Goal: Information Seeking & Learning: Learn about a topic

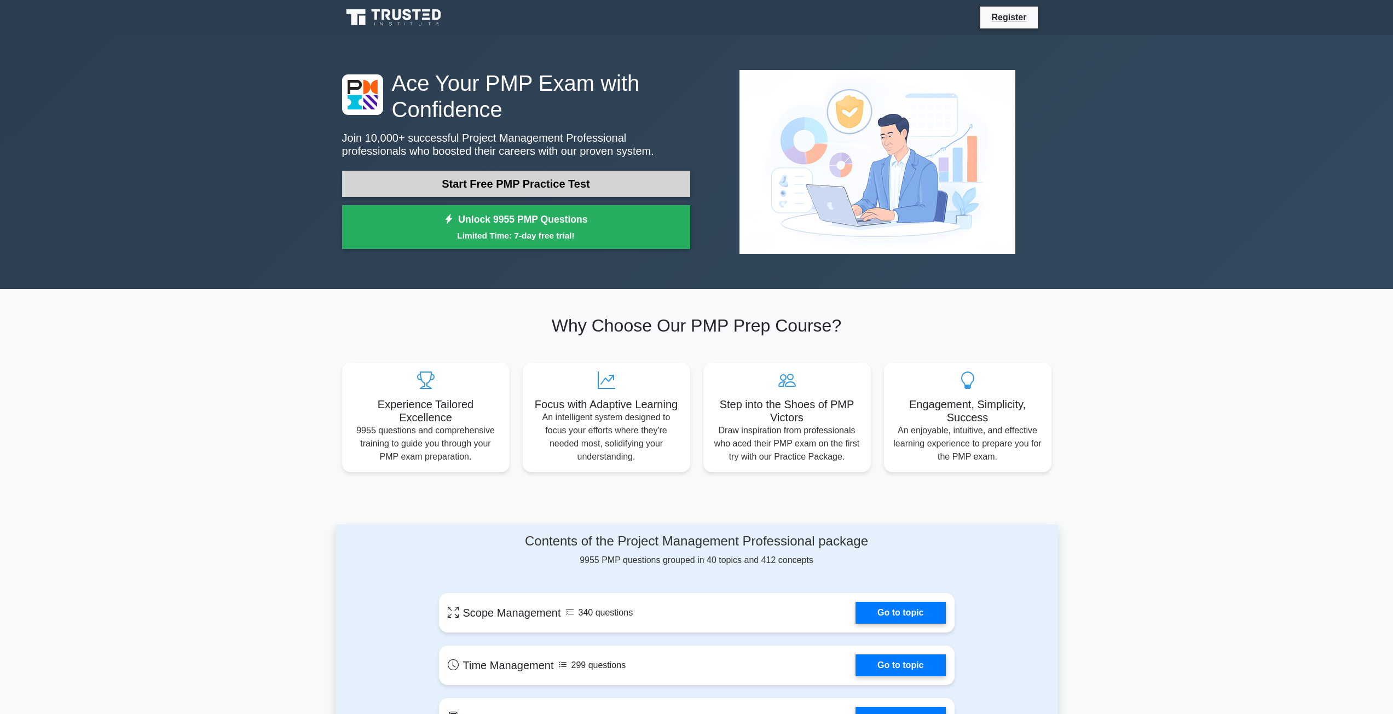
click at [580, 185] on link "Start Free PMP Practice Test" at bounding box center [516, 184] width 348 height 26
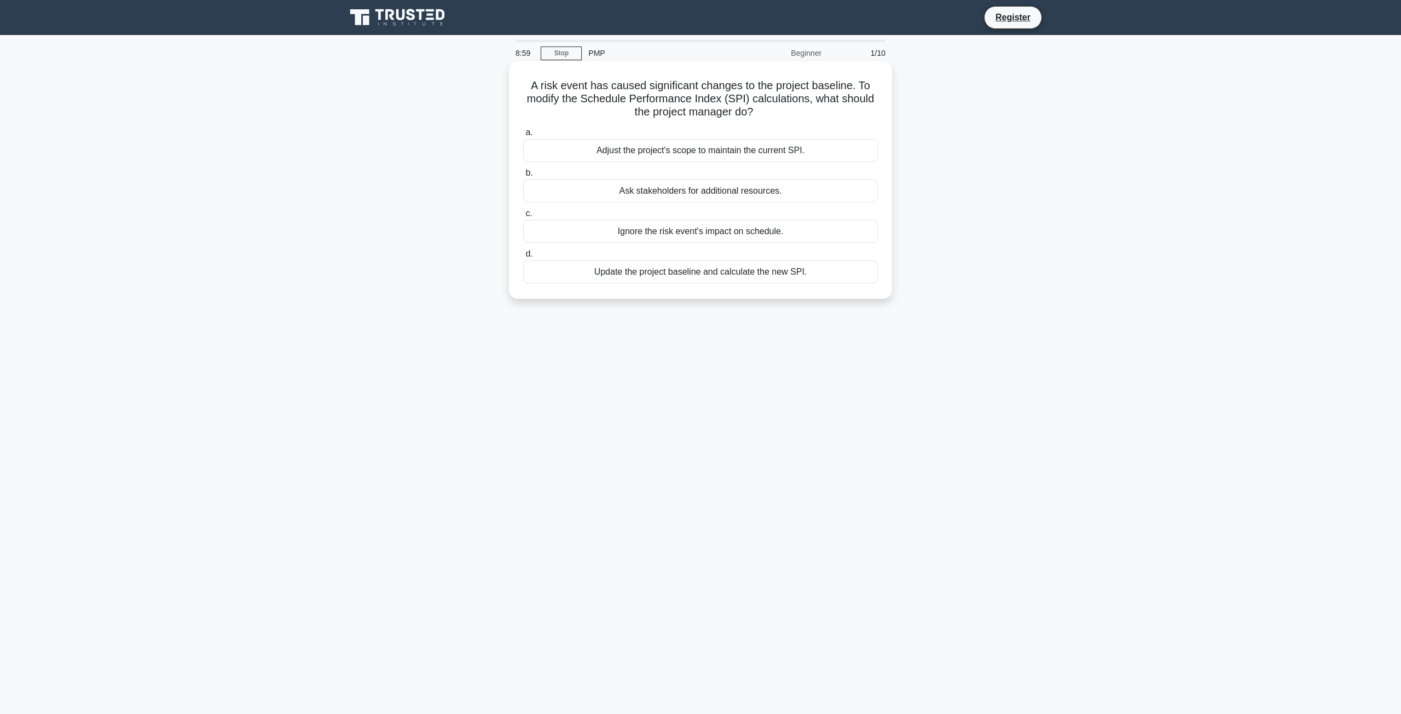
click at [691, 274] on div "Update the project baseline and calculate the new SPI." at bounding box center [700, 272] width 355 height 23
click at [523, 258] on input "d. Update the project baseline and calculate the new SPI." at bounding box center [523, 254] width 0 height 7
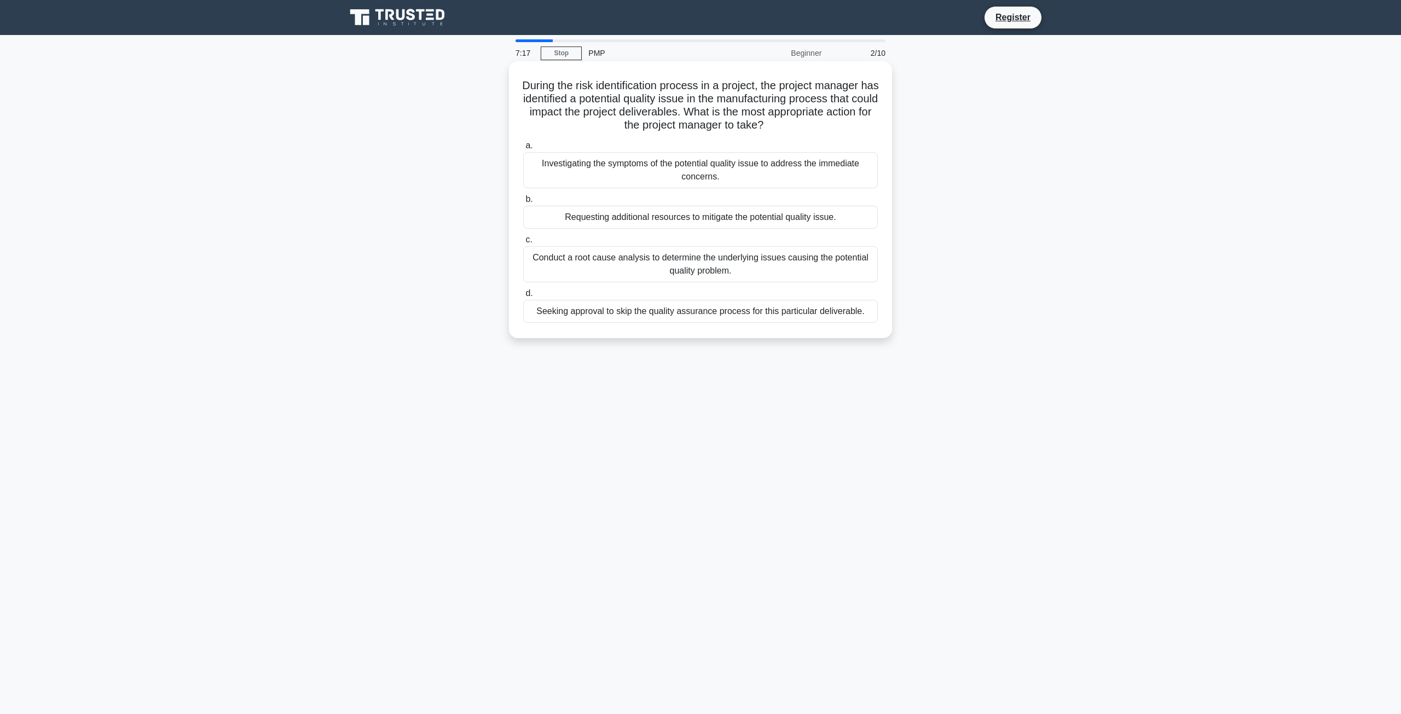
click at [711, 263] on div "Conduct a root cause analysis to determine the underlying issues causing the po…" at bounding box center [700, 264] width 355 height 36
click at [523, 244] on input "c. Conduct a root cause analysis to determine the underlying issues causing the…" at bounding box center [523, 239] width 0 height 7
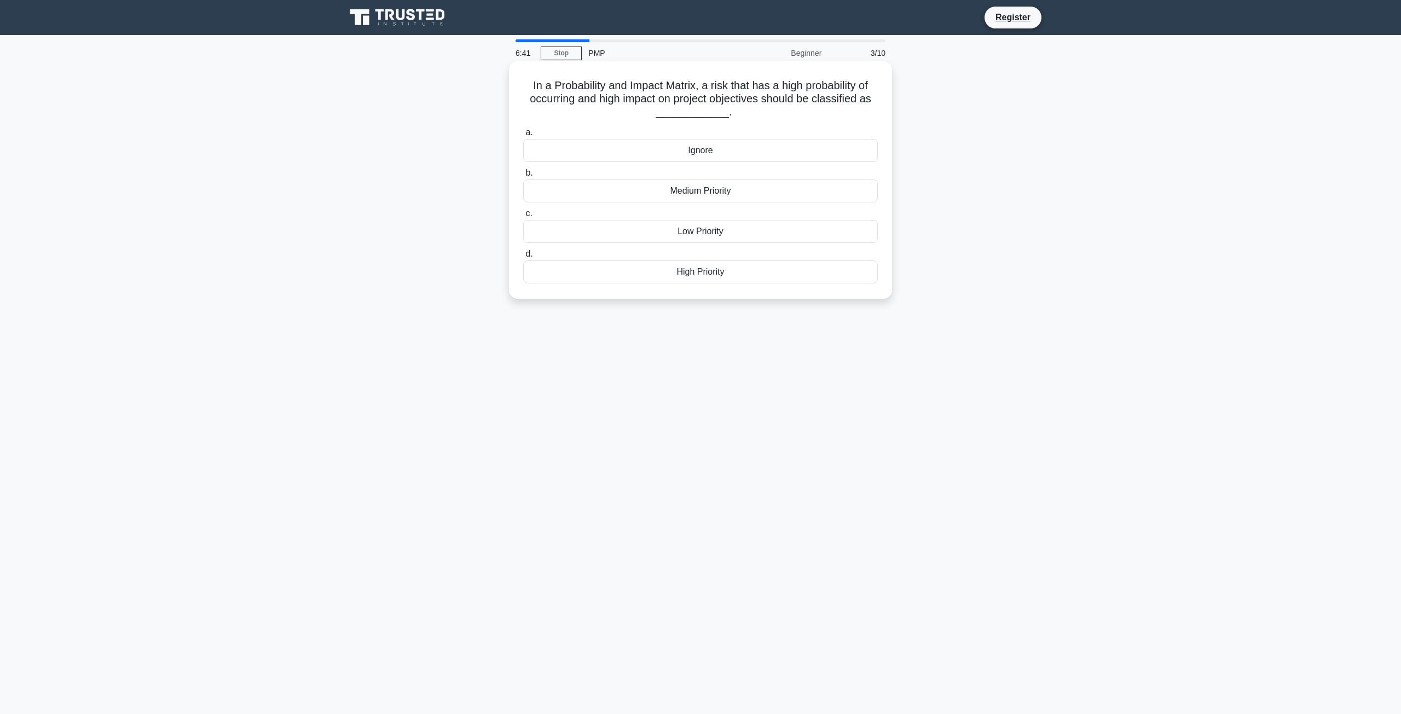
click at [702, 275] on div "High Priority" at bounding box center [700, 272] width 355 height 23
click at [523, 258] on input "d. High Priority" at bounding box center [523, 254] width 0 height 7
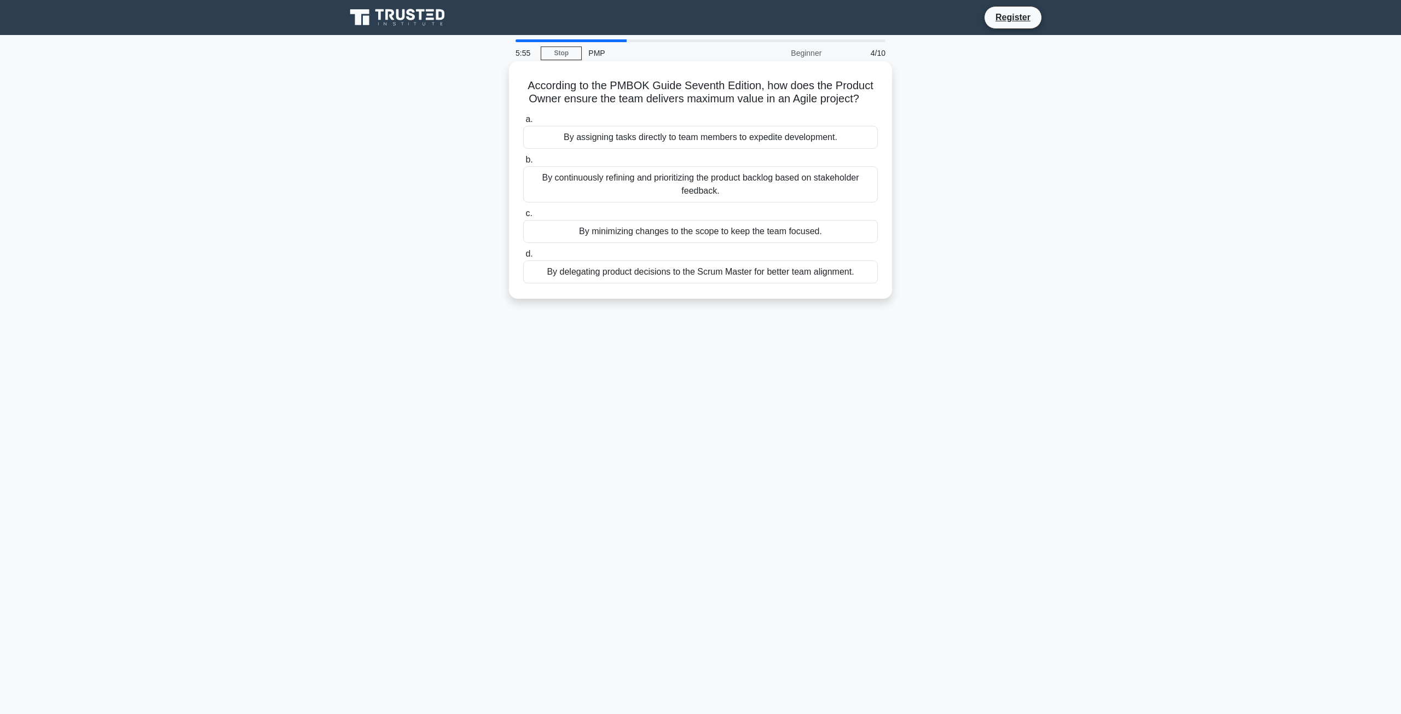
click at [634, 140] on div "By assigning tasks directly to team members to expedite development." at bounding box center [700, 137] width 355 height 23
click at [523, 123] on input "a. By assigning tasks directly to team members to expedite development." at bounding box center [523, 119] width 0 height 7
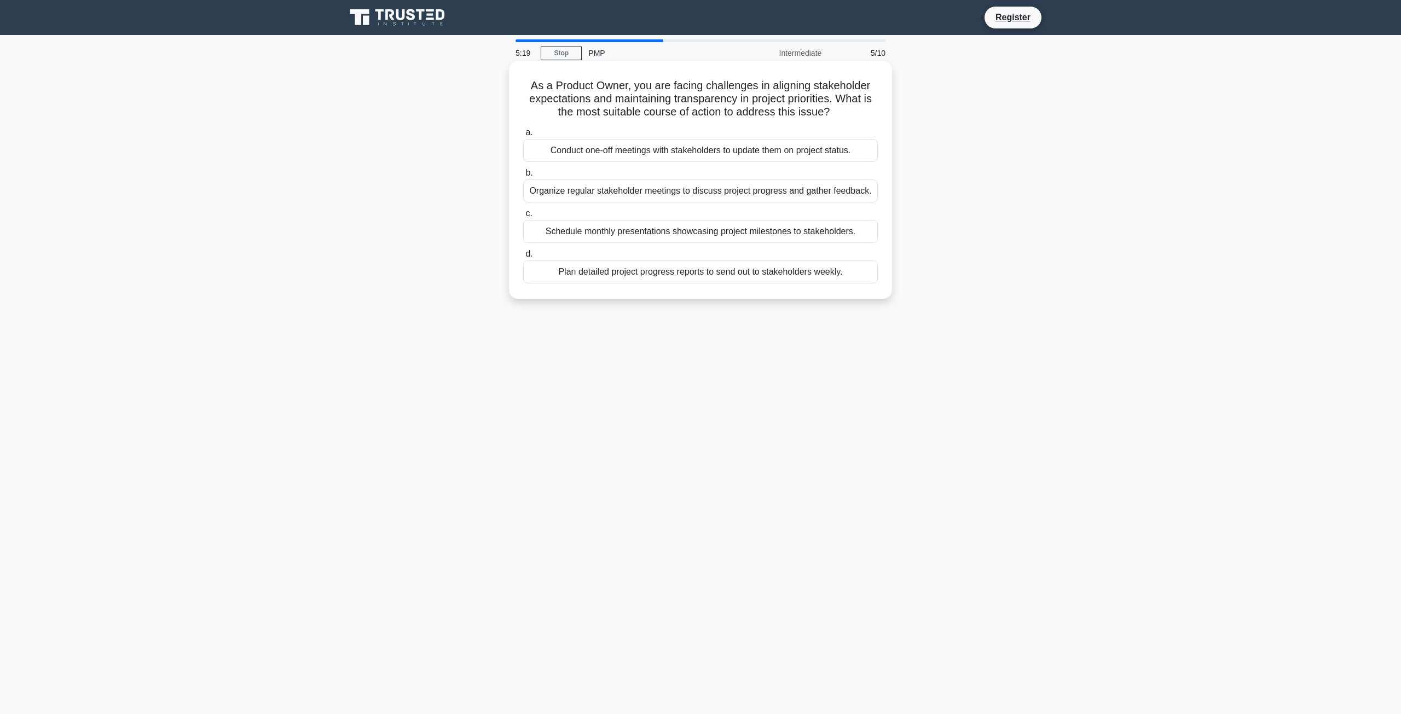
click at [751, 190] on div "Organize regular stakeholder meetings to discuss project progress and gather fe…" at bounding box center [700, 191] width 355 height 23
click at [523, 177] on input "b. Organize regular stakeholder meetings to discuss project progress and gather…" at bounding box center [523, 173] width 0 height 7
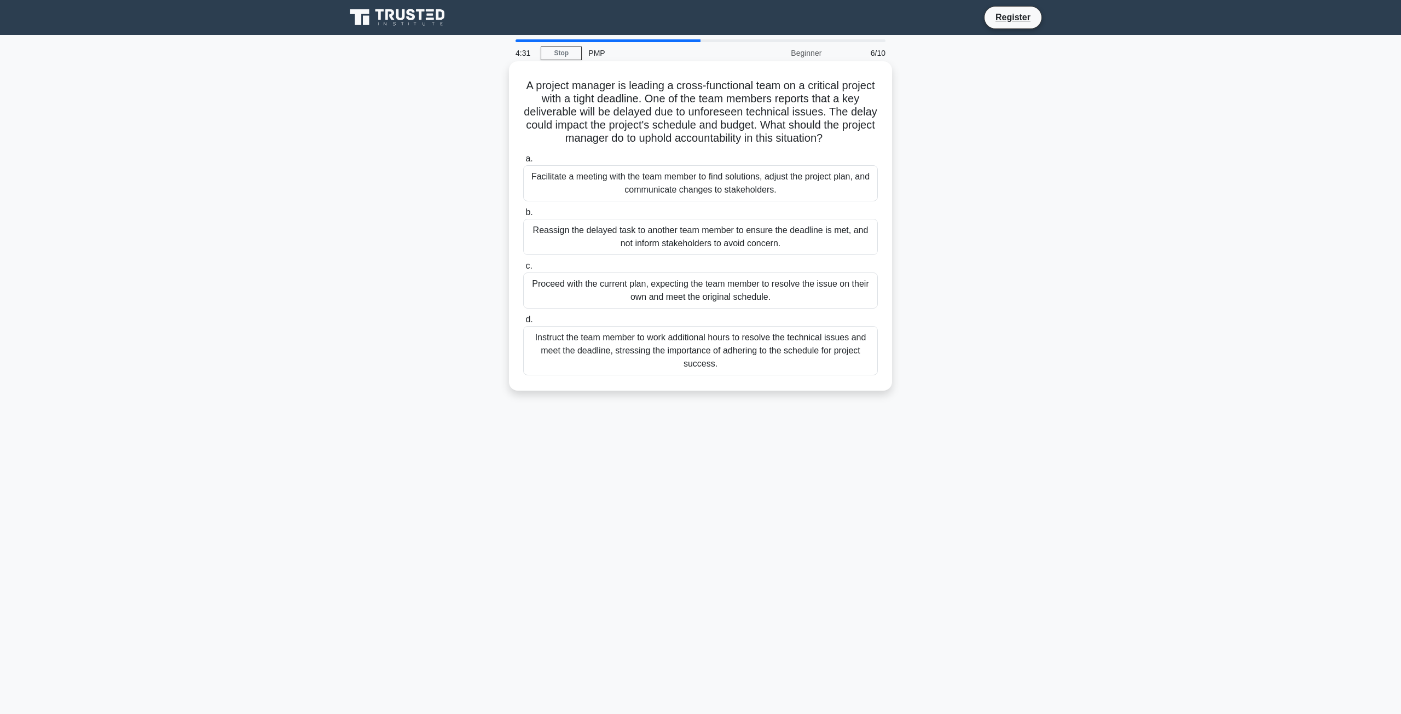
click at [691, 190] on div "Facilitate a meeting with the team member to find solutions, adjust the project…" at bounding box center [700, 183] width 355 height 36
click at [523, 163] on input "a. Facilitate a meeting with the team member to find solutions, adjust the proj…" at bounding box center [523, 158] width 0 height 7
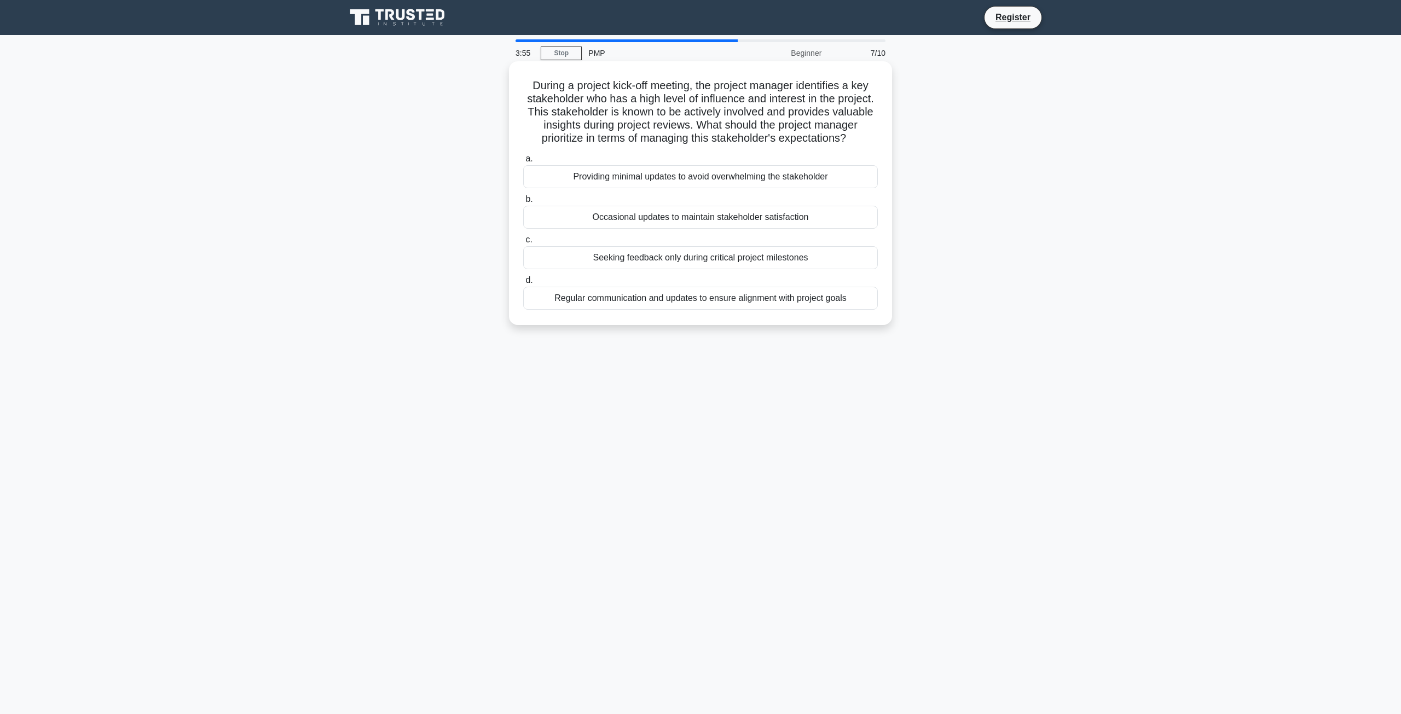
click at [732, 310] on div "Regular communication and updates to ensure alignment with project goals" at bounding box center [700, 298] width 355 height 23
click at [523, 284] on input "d. Regular communication and updates to ensure alignment with project goals" at bounding box center [523, 280] width 0 height 7
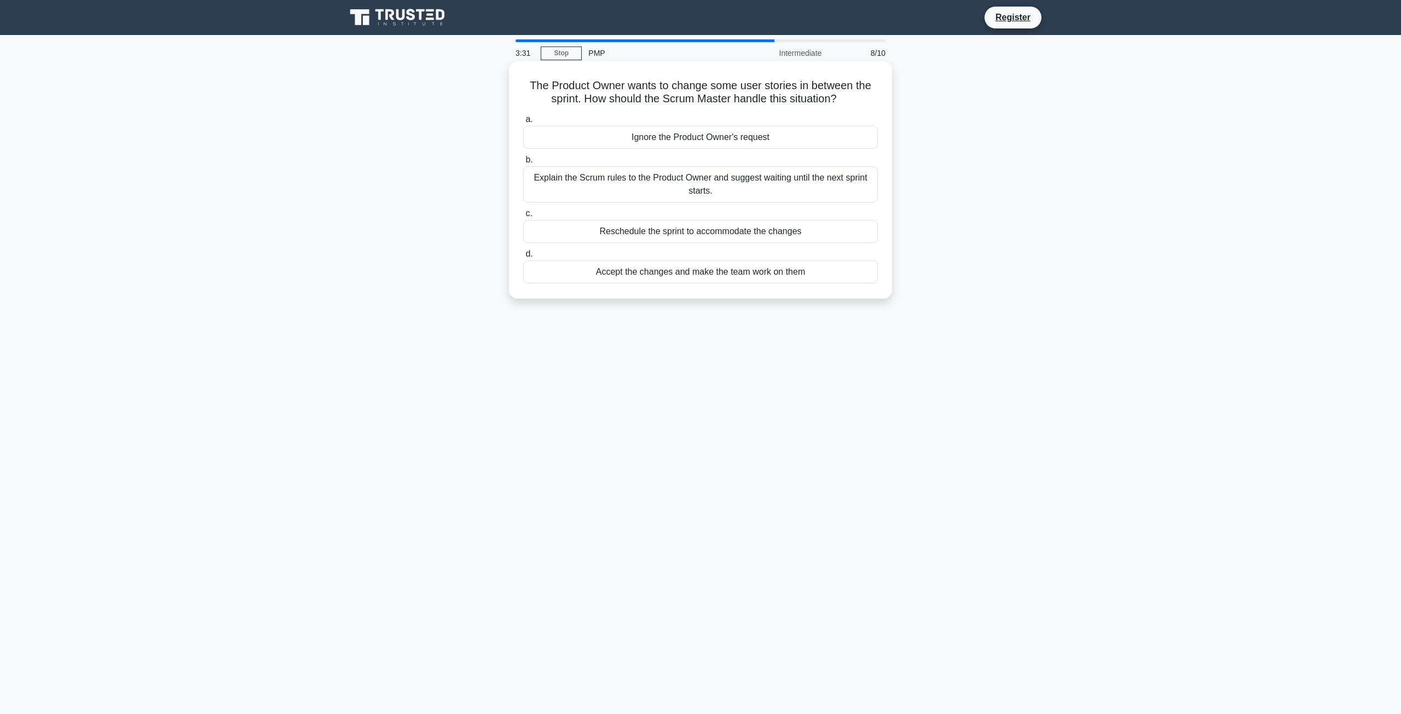
click at [713, 189] on div "Explain the Scrum rules to the Product Owner and suggest waiting until the next…" at bounding box center [700, 184] width 355 height 36
click at [523, 164] on input "b. Explain the Scrum rules to the Product Owner and suggest waiting until the n…" at bounding box center [523, 160] width 0 height 7
click at [734, 183] on div "Highlight the Scrum principle that values working product over comprehensive do…" at bounding box center [700, 184] width 355 height 36
click at [523, 164] on input "b. Highlight the Scrum principle that values working product over comprehensive…" at bounding box center [523, 160] width 0 height 7
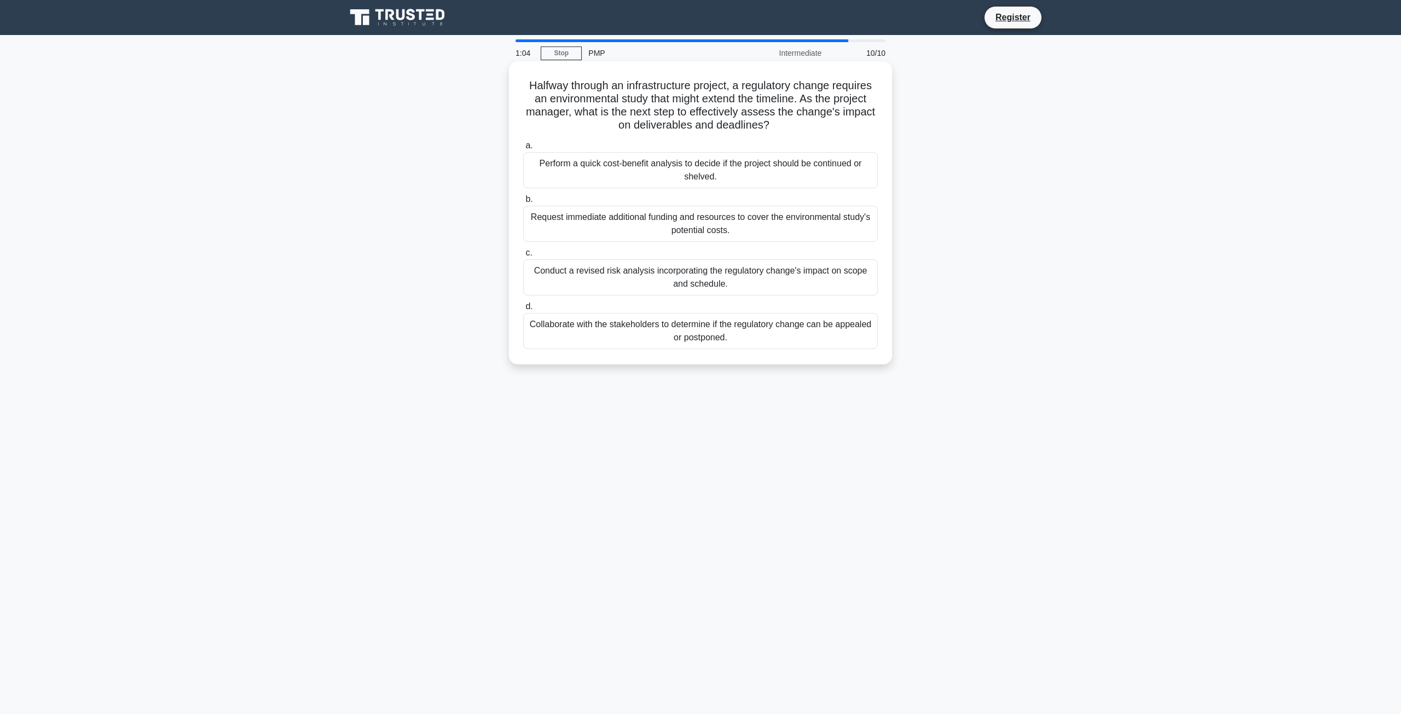
click at [819, 270] on div "Conduct a revised risk analysis incorporating the regulatory change's impact on…" at bounding box center [700, 277] width 355 height 36
click at [523, 257] on input "c. Conduct a revised risk analysis incorporating the regulatory change's impact…" at bounding box center [523, 253] width 0 height 7
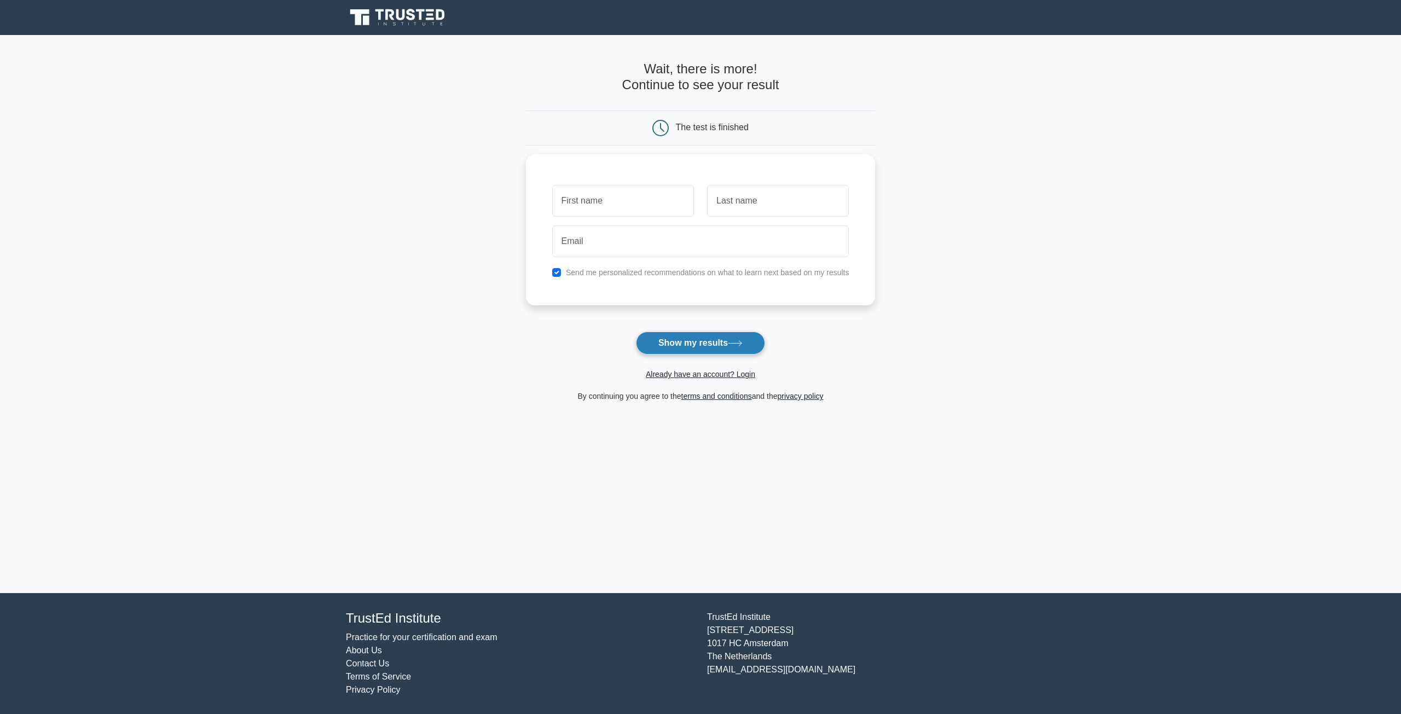
click at [653, 338] on button "Show my results" at bounding box center [700, 343] width 129 height 23
click at [606, 197] on input "text" at bounding box center [623, 198] width 142 height 32
type input "LaTessia"
click at [751, 196] on input "text" at bounding box center [778, 198] width 142 height 32
type input "James"
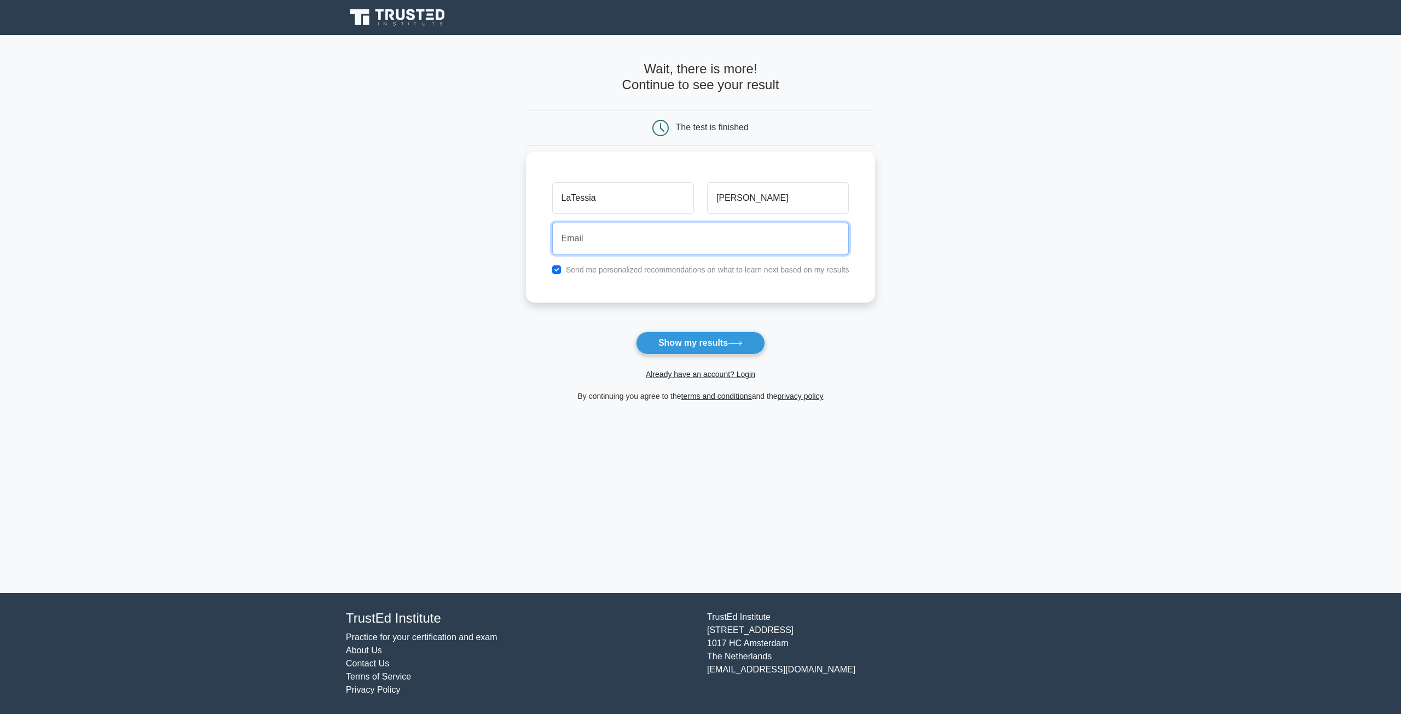
click at [658, 241] on input "email" at bounding box center [700, 239] width 297 height 32
type input "latessiadjames@yahoo.com"
click at [711, 340] on button "Show my results" at bounding box center [700, 343] width 129 height 23
